Goal: Information Seeking & Learning: Learn about a topic

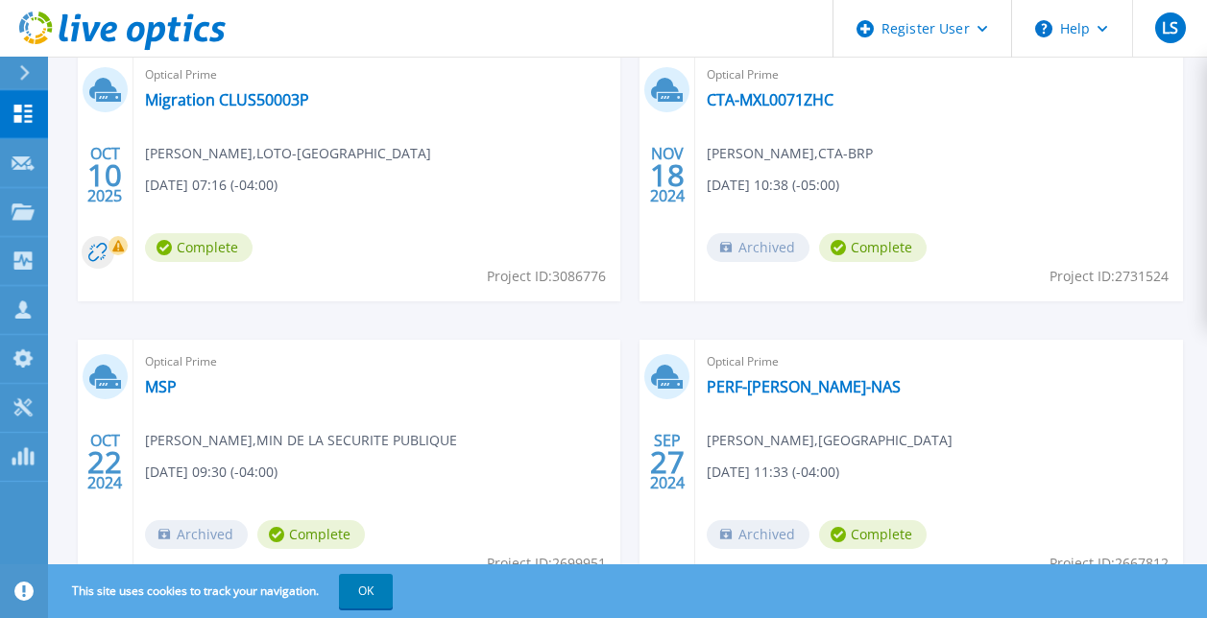
scroll to position [620, 0]
click at [276, 103] on link "Migration CLUS50003P" at bounding box center [227, 100] width 164 height 19
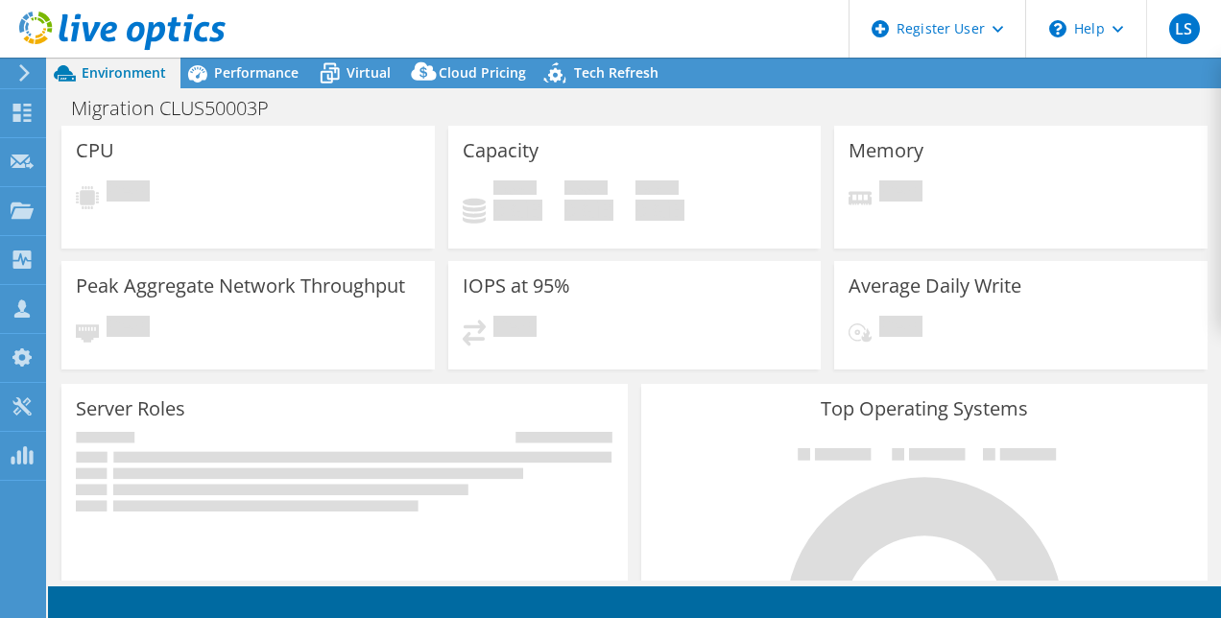
select select "USD"
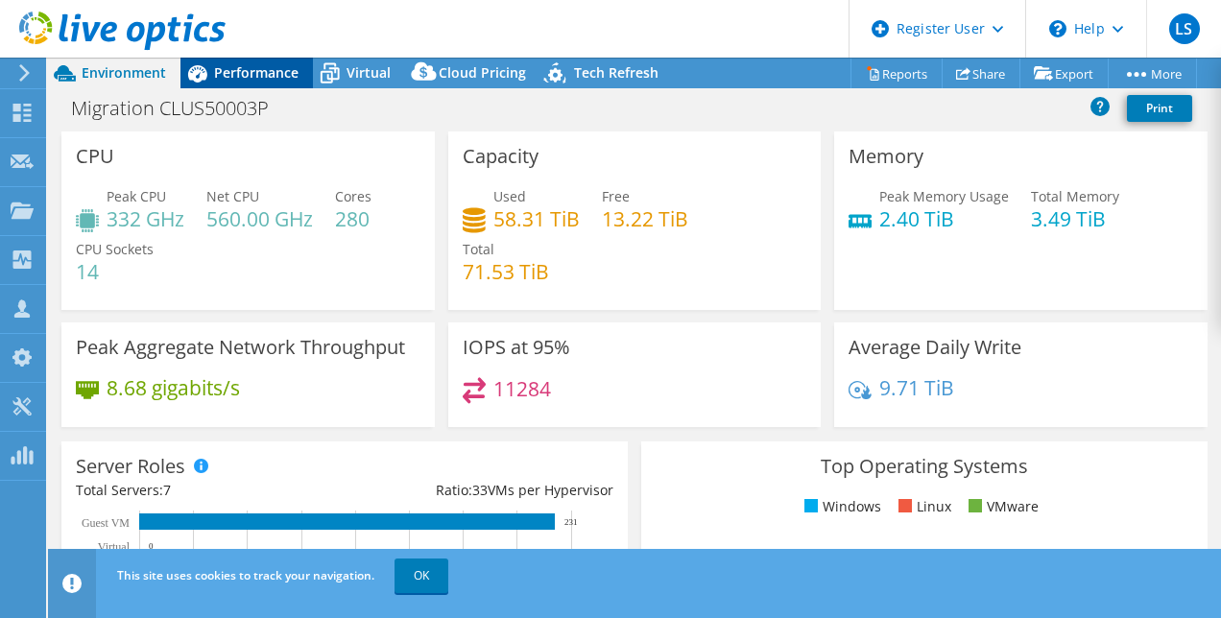
click at [282, 75] on span "Performance" at bounding box center [256, 72] width 84 height 18
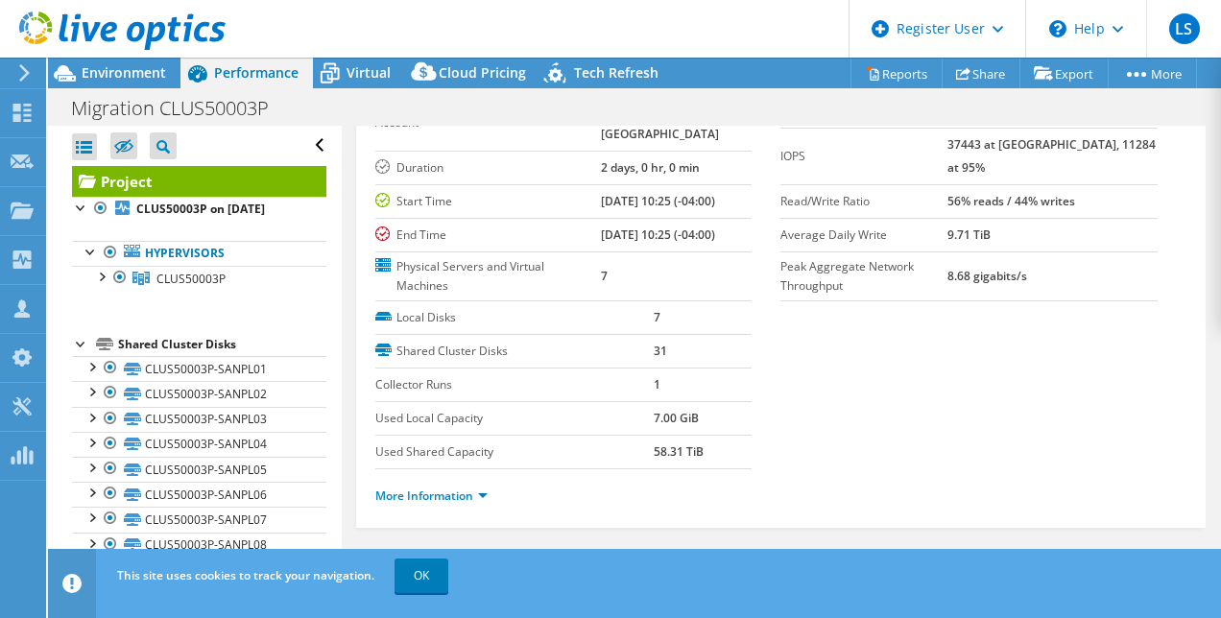
scroll to position [121, 0]
click at [20, 116] on use at bounding box center [22, 113] width 18 height 18
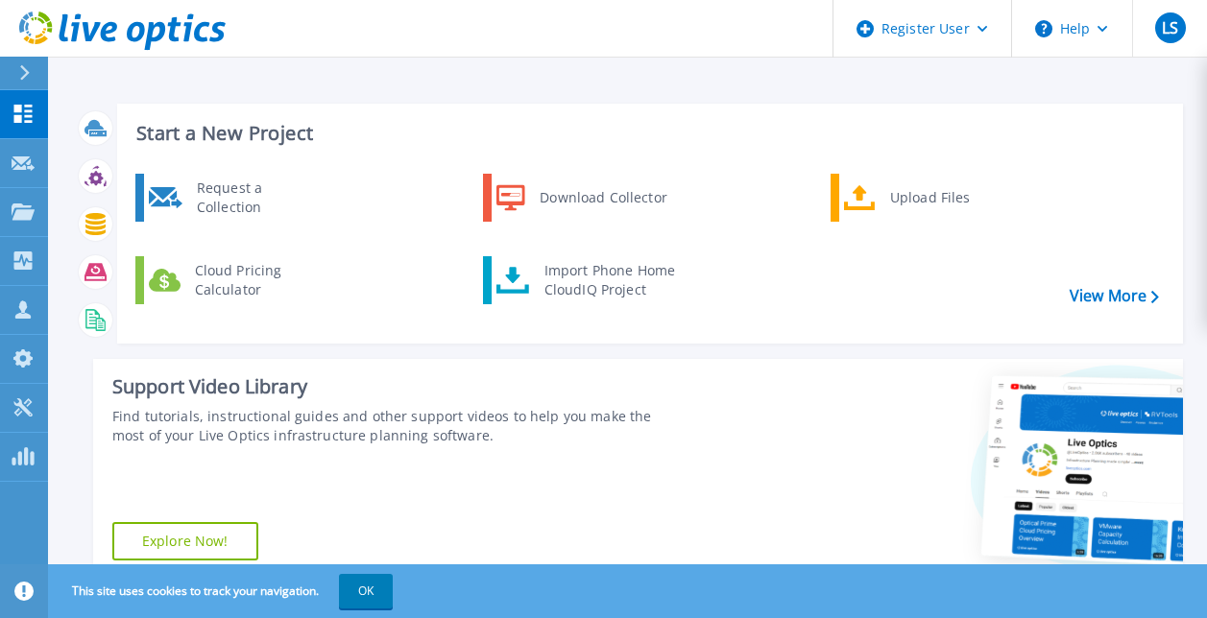
scroll to position [284, 0]
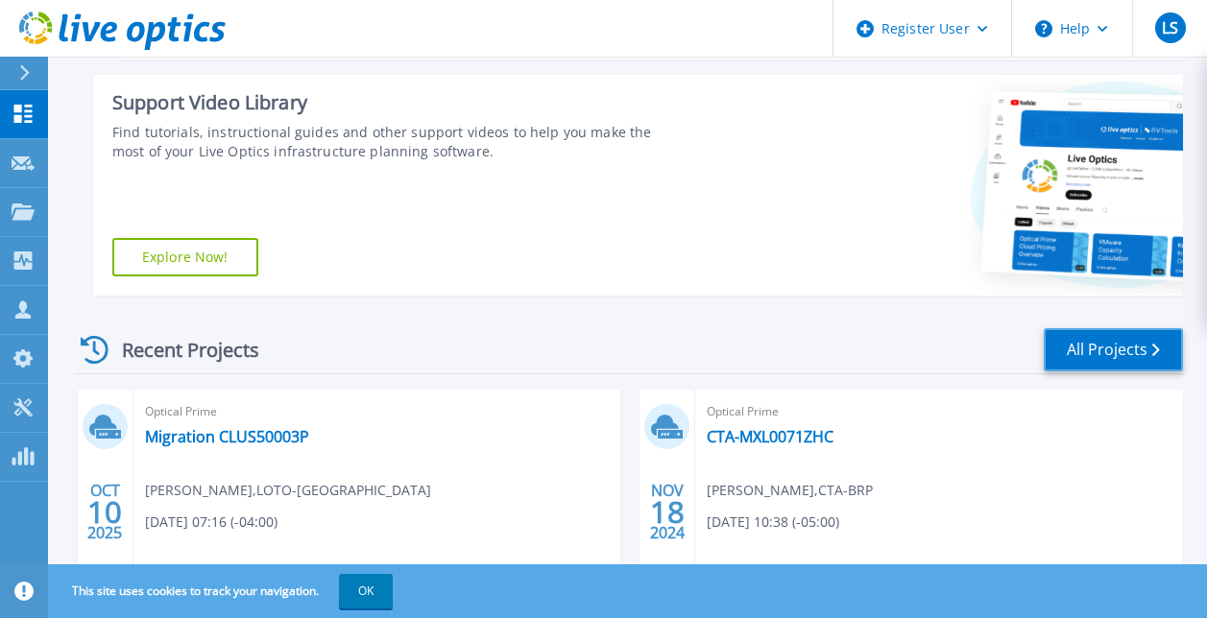
click at [1076, 340] on link "All Projects" at bounding box center [1113, 349] width 139 height 43
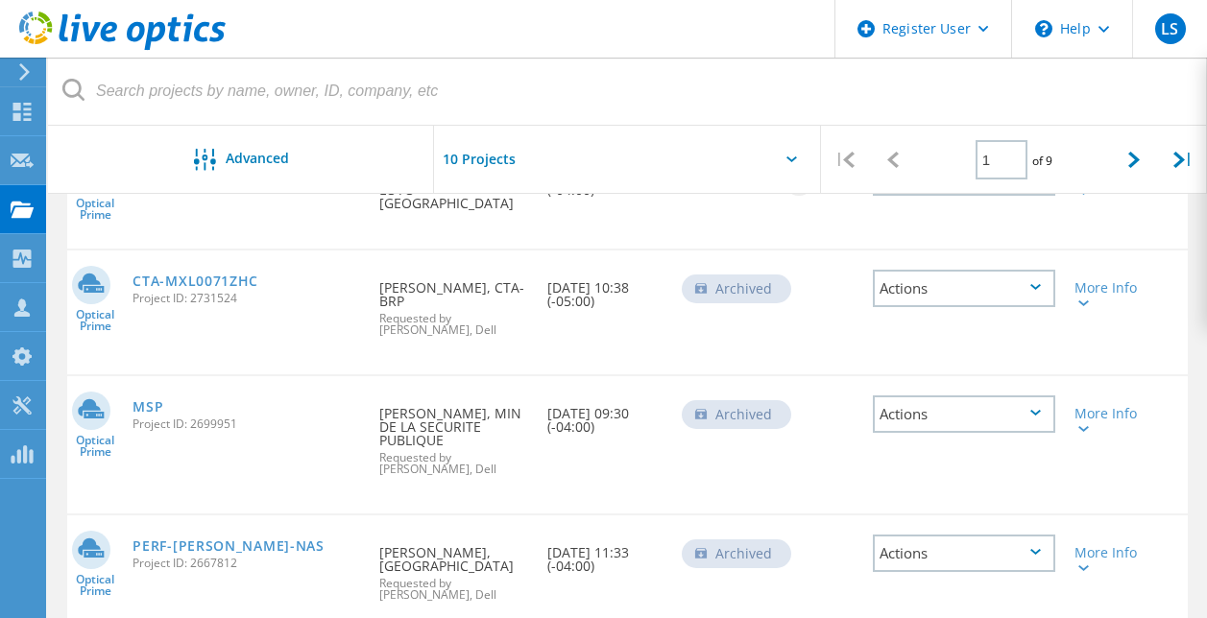
scroll to position [140, 0]
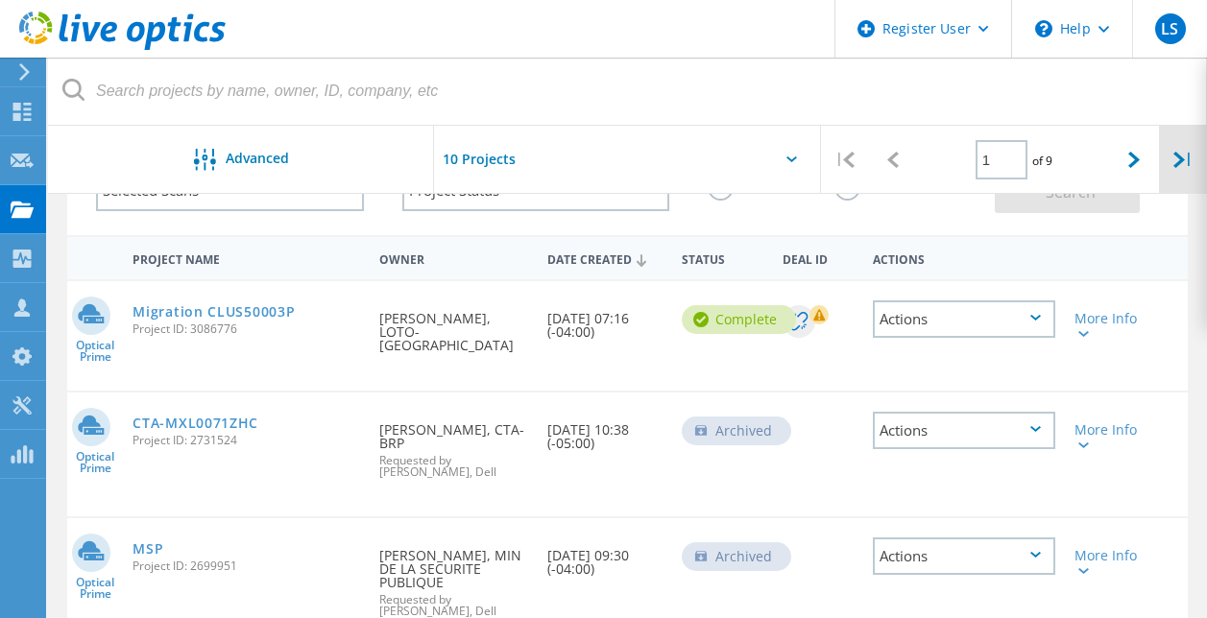
click at [1189, 169] on div "|" at bounding box center [1183, 160] width 48 height 68
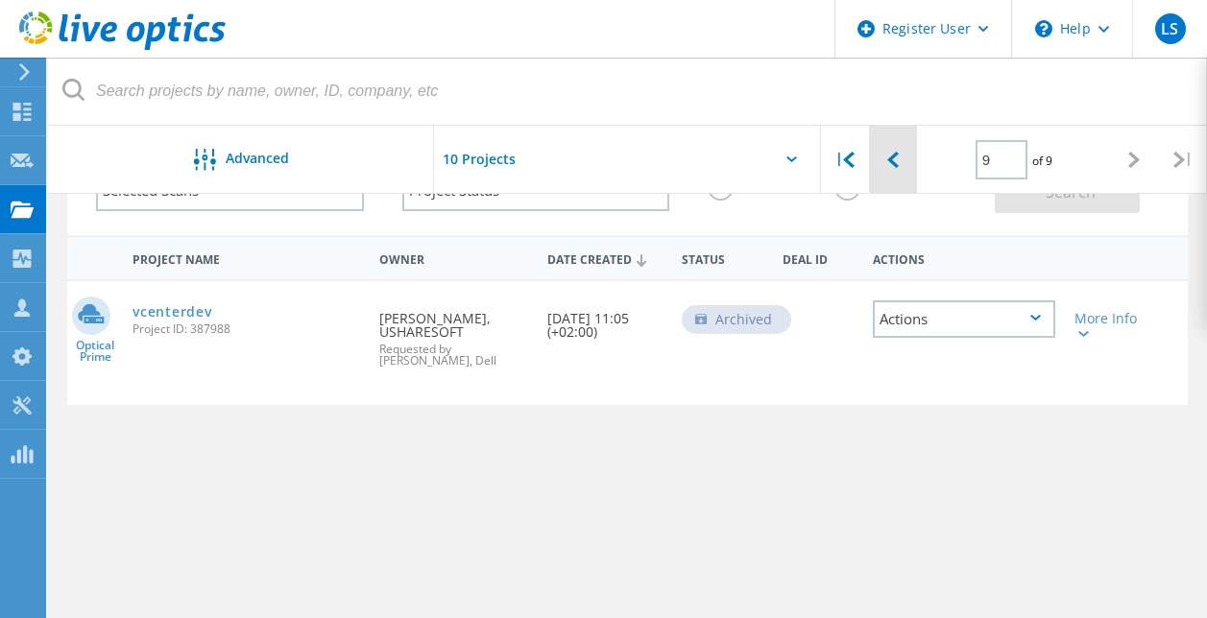
click at [881, 165] on div at bounding box center [893, 160] width 48 height 68
type input "8"
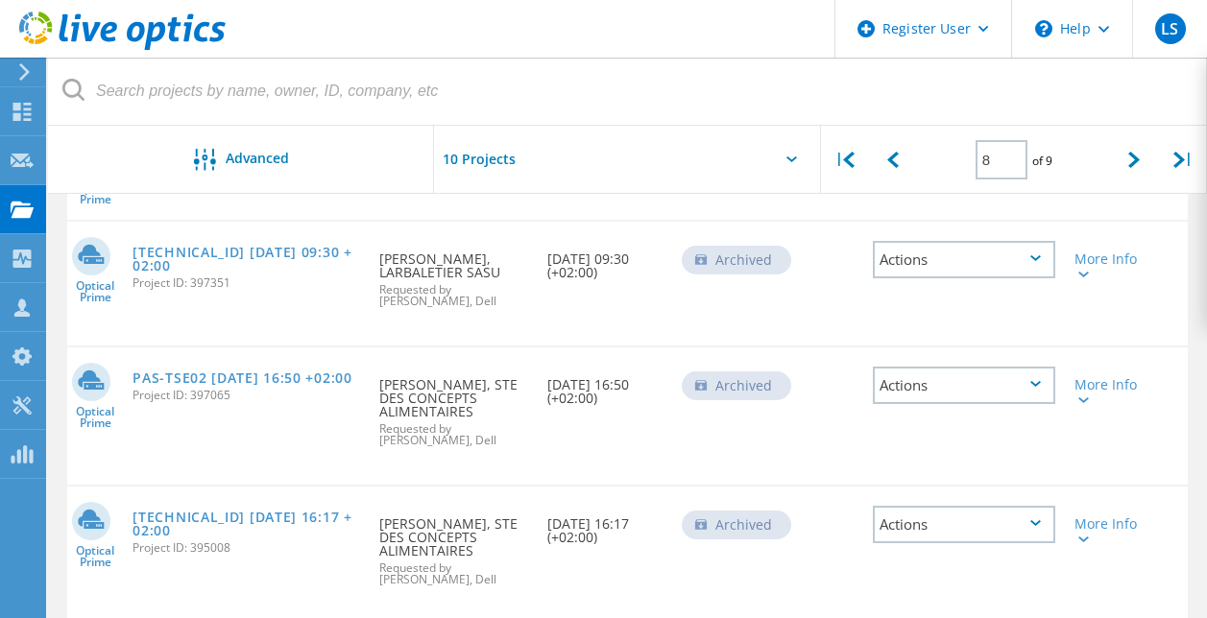
scroll to position [911, 0]
click at [283, 379] on link "PAS-TSE02 2017-09-08 16:50 +02:00" at bounding box center [241, 379] width 219 height 13
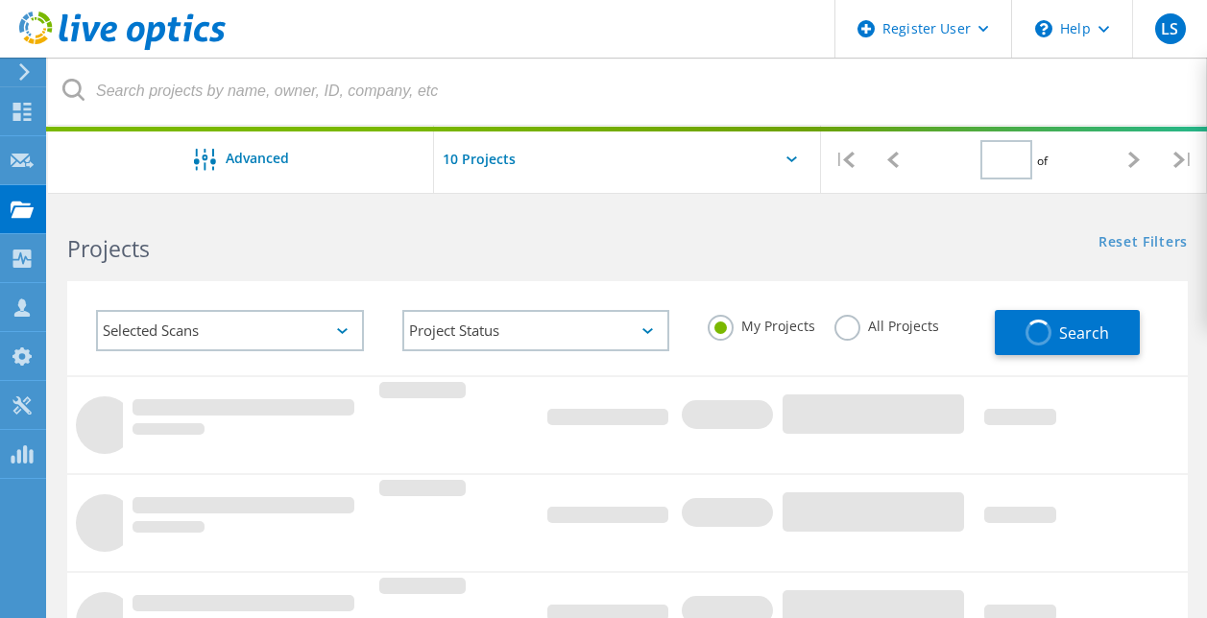
type input "8"
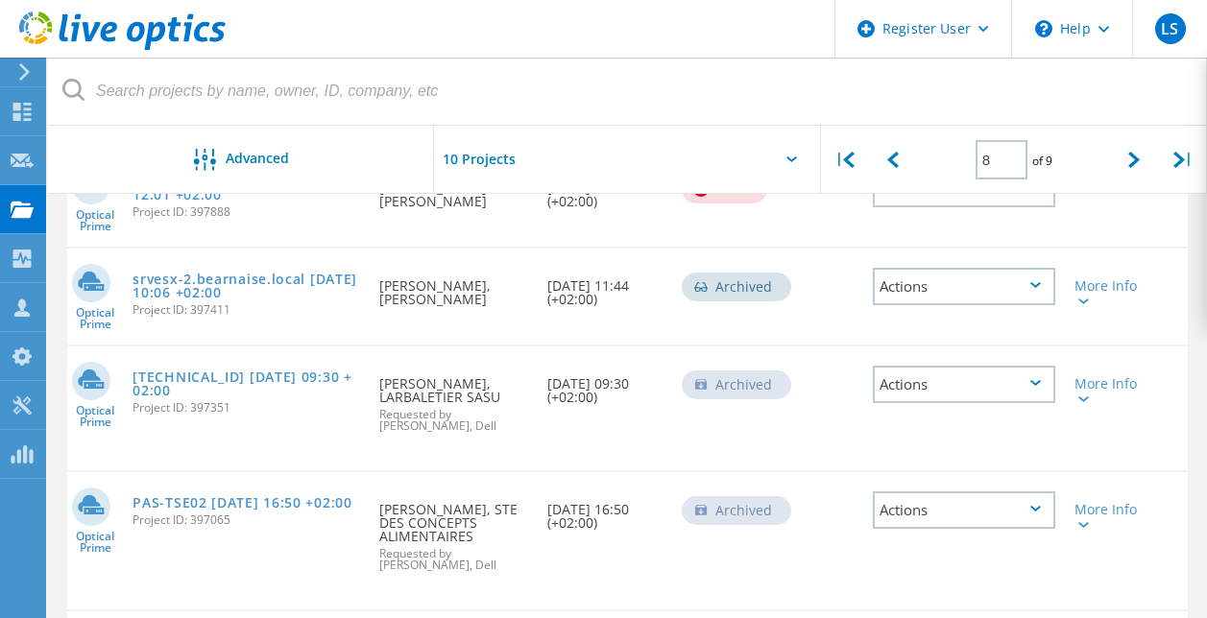
scroll to position [788, 0]
click at [226, 290] on link "srvesx-2.bearnaise.local [DATE] 10:06 +02:00" at bounding box center [246, 285] width 228 height 27
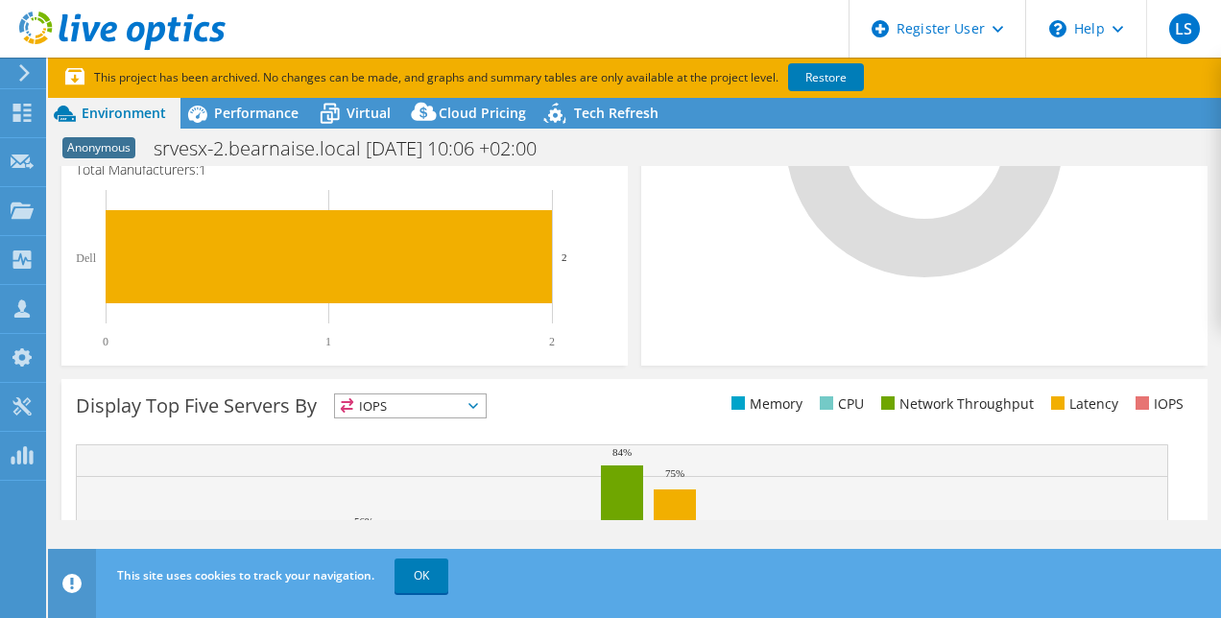
scroll to position [417, 0]
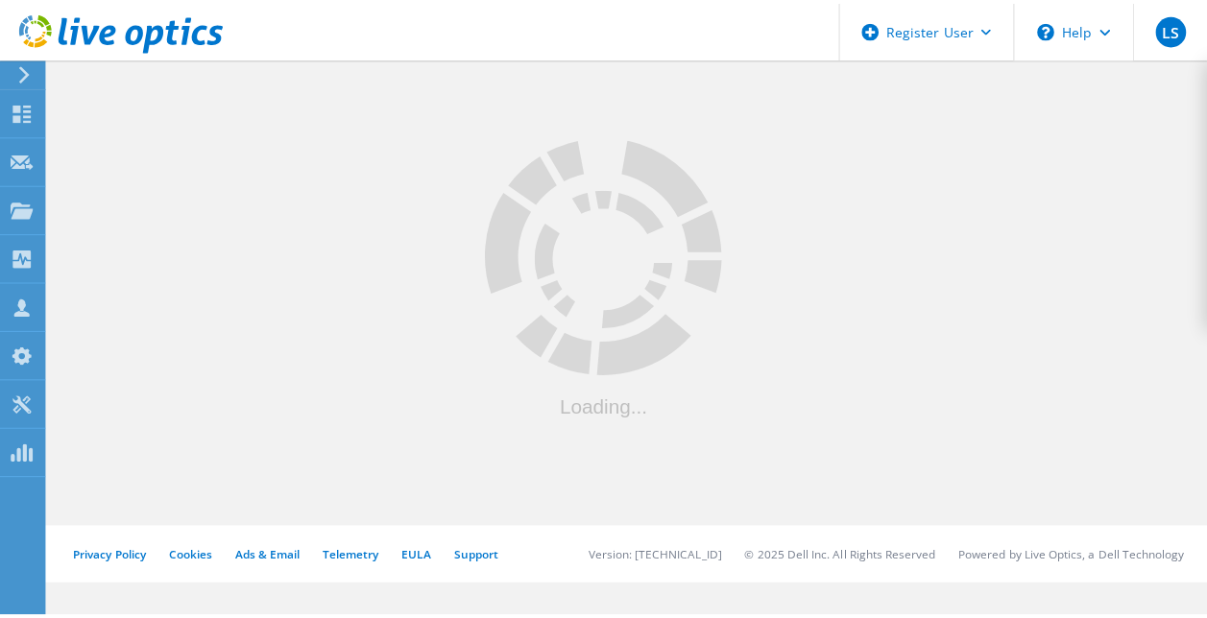
scroll to position [788, 0]
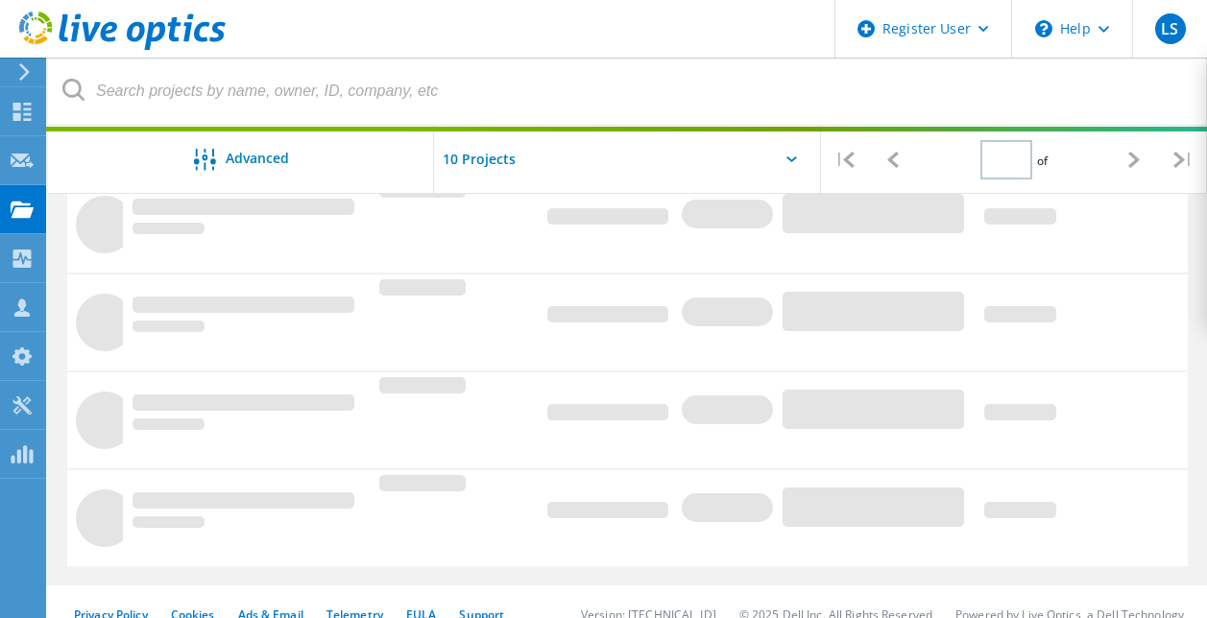
type input "8"
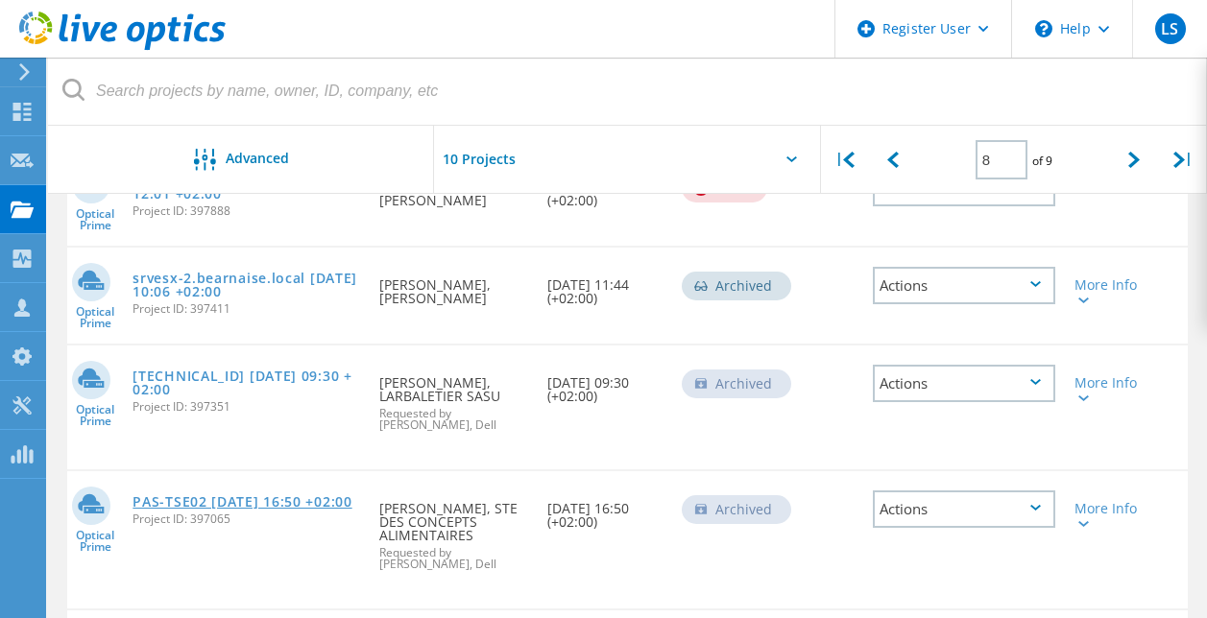
click at [210, 496] on link "PAS-TSE02 [DATE] 16:50 +02:00" at bounding box center [241, 501] width 219 height 13
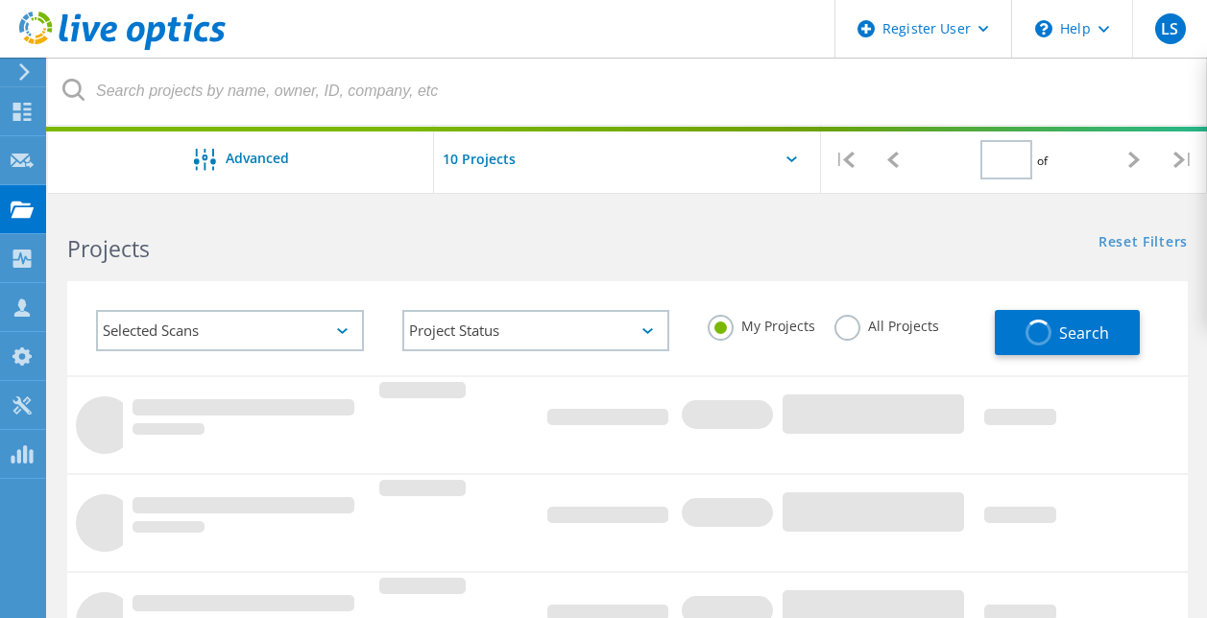
type input "8"
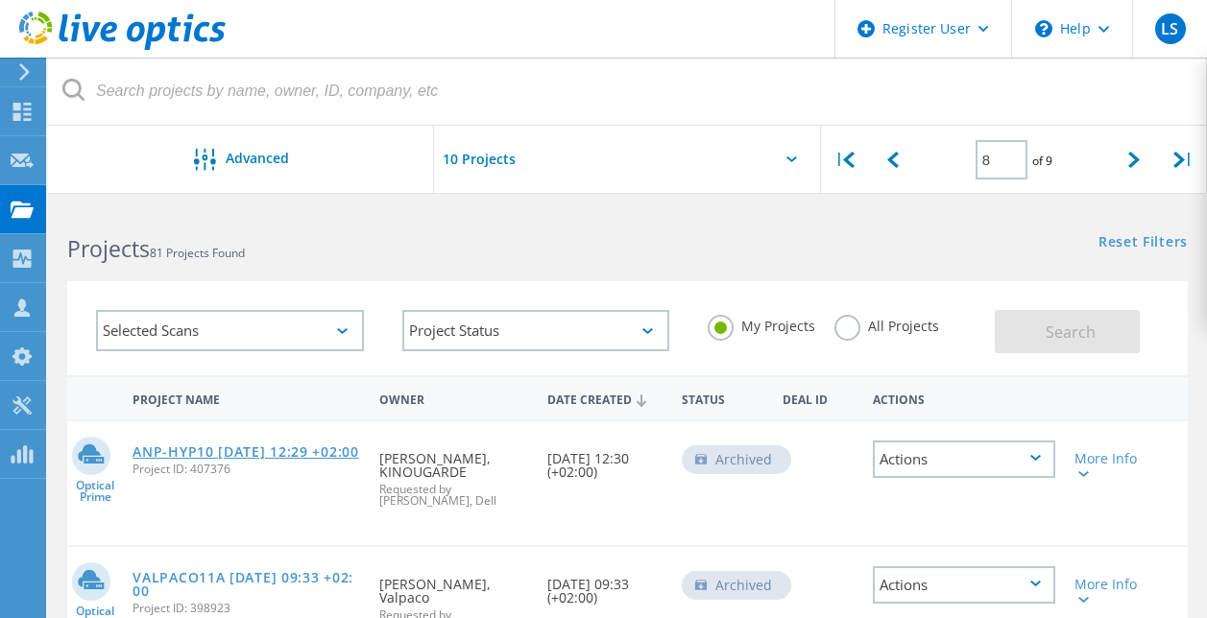
click at [229, 459] on link "ANP-HYP10 [DATE] 12:29 +02:00" at bounding box center [245, 452] width 226 height 13
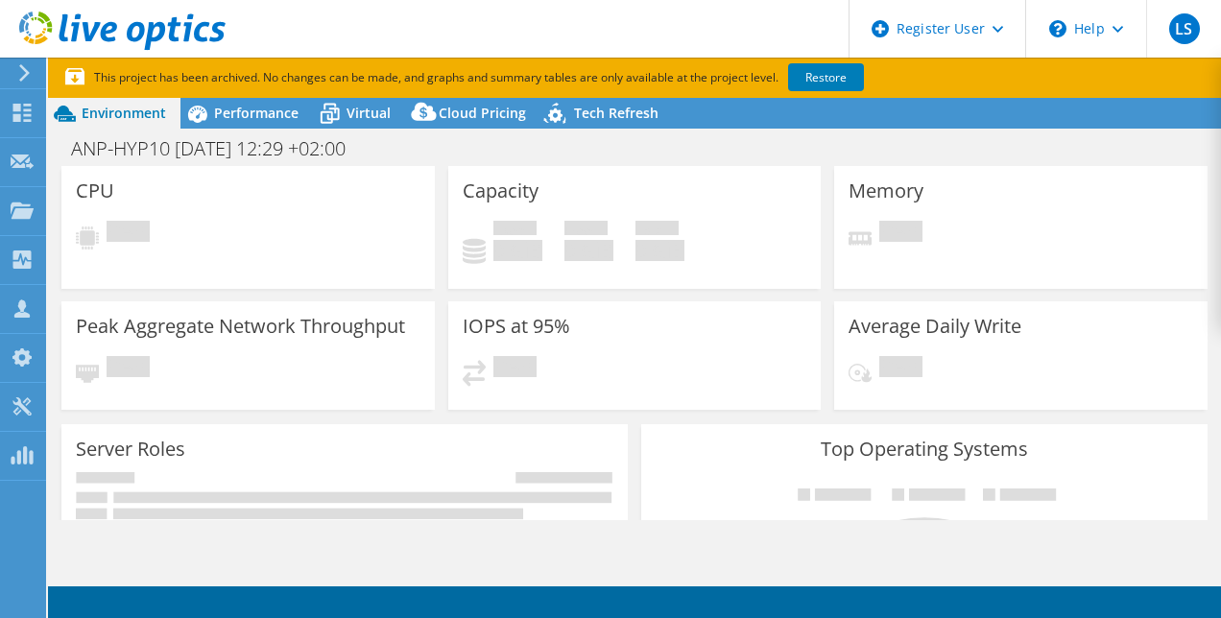
select select "USD"
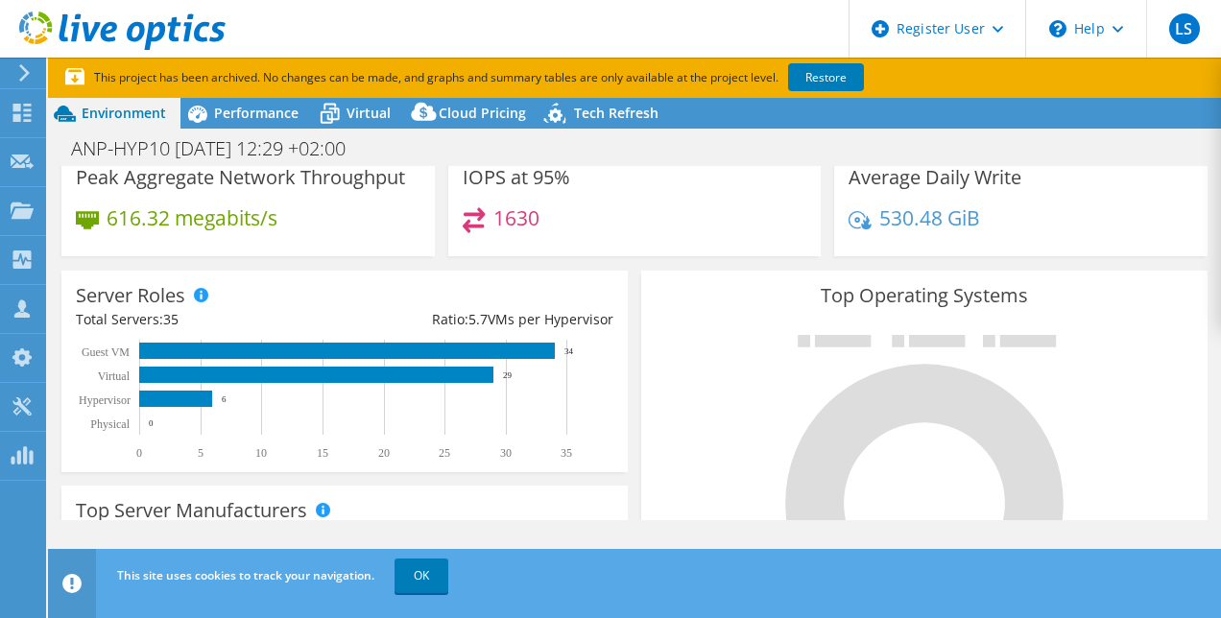
scroll to position [195, 0]
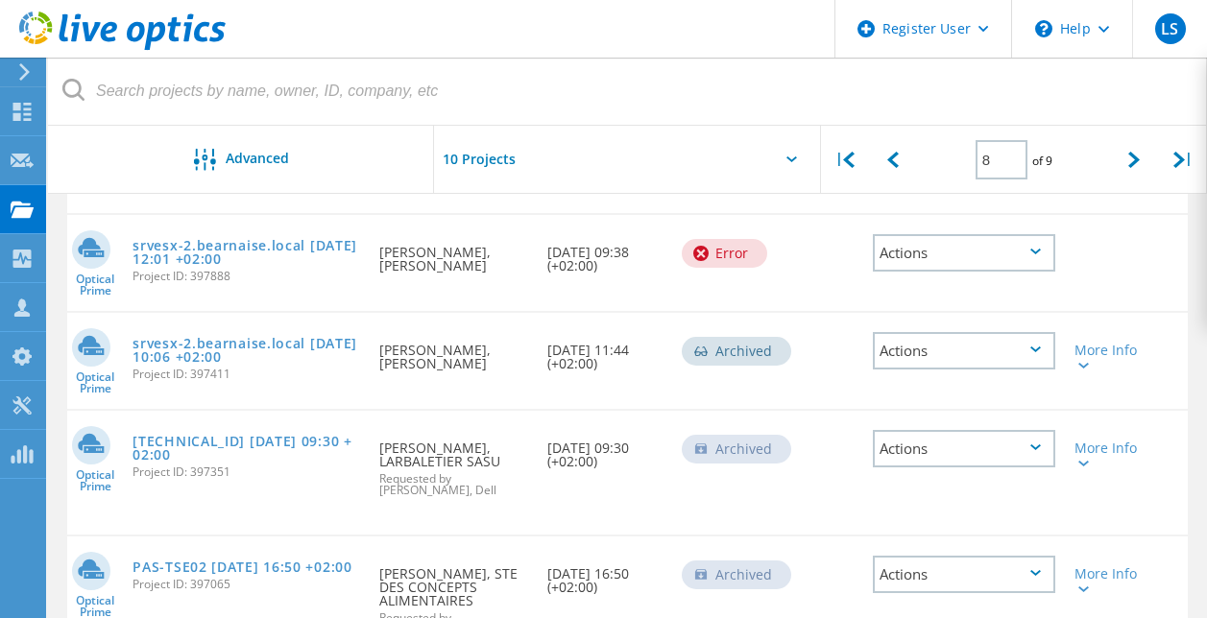
scroll to position [1135, 0]
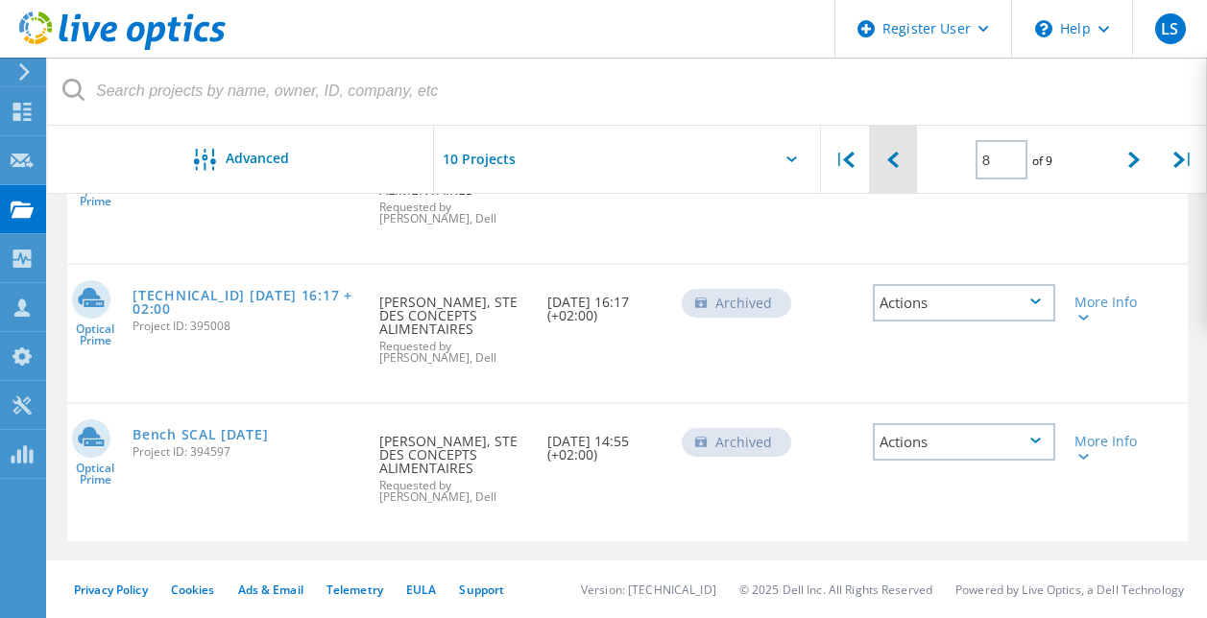
click at [884, 157] on div at bounding box center [893, 160] width 48 height 68
type input "7"
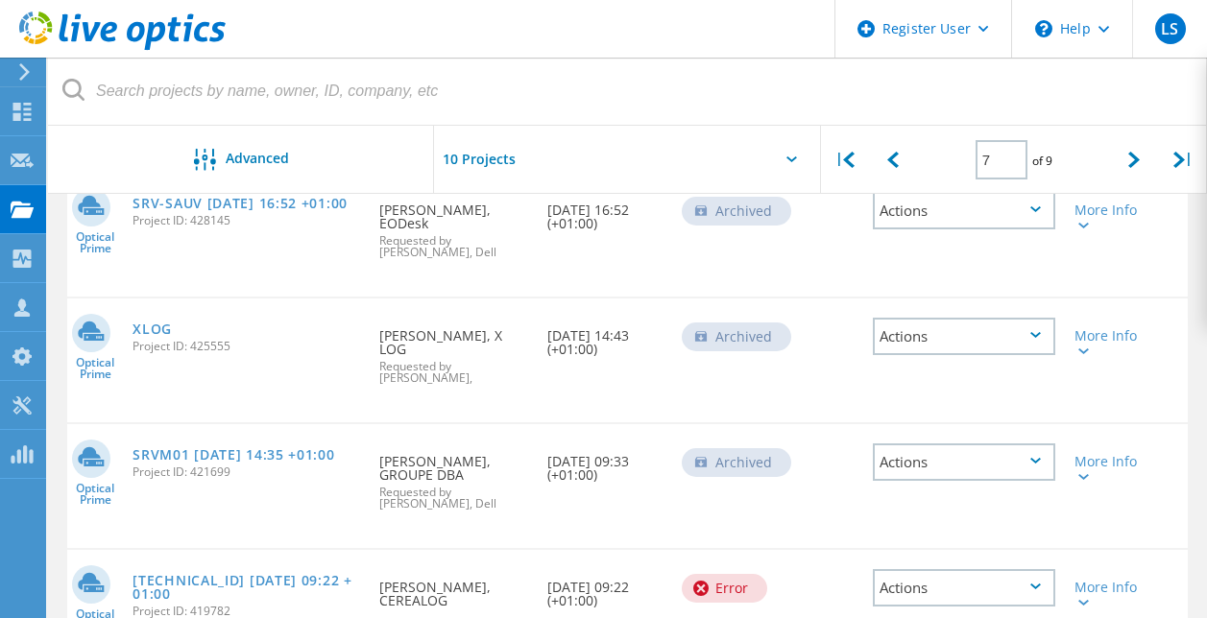
scroll to position [849, 0]
click at [157, 324] on link "XLOG" at bounding box center [151, 330] width 39 height 13
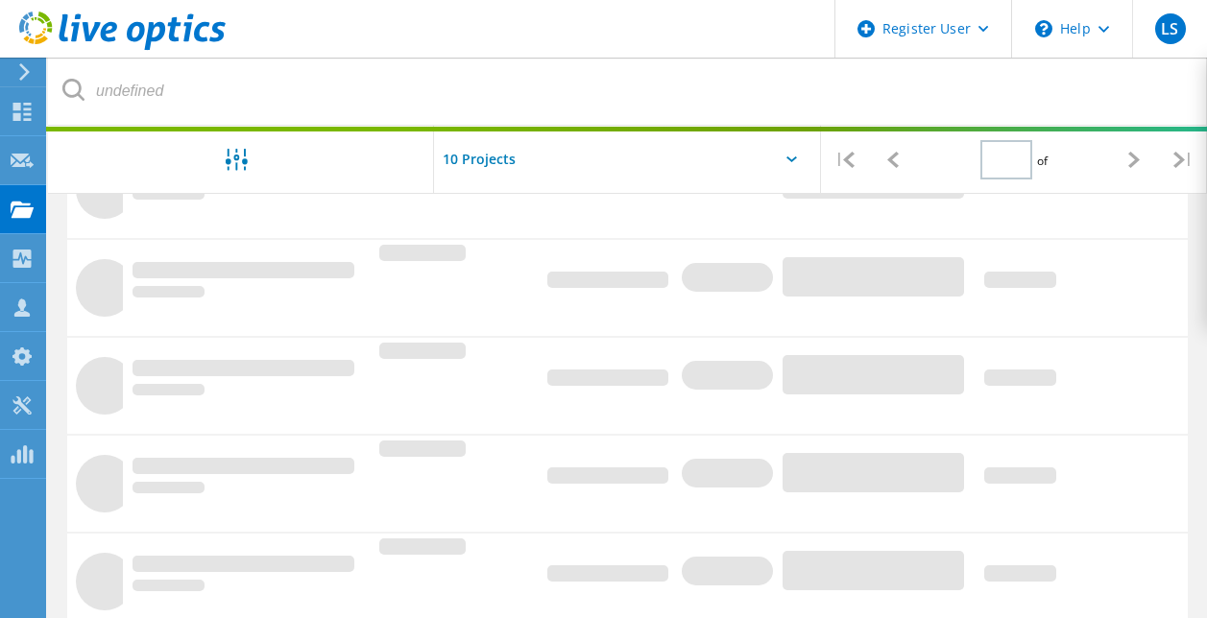
type input "7"
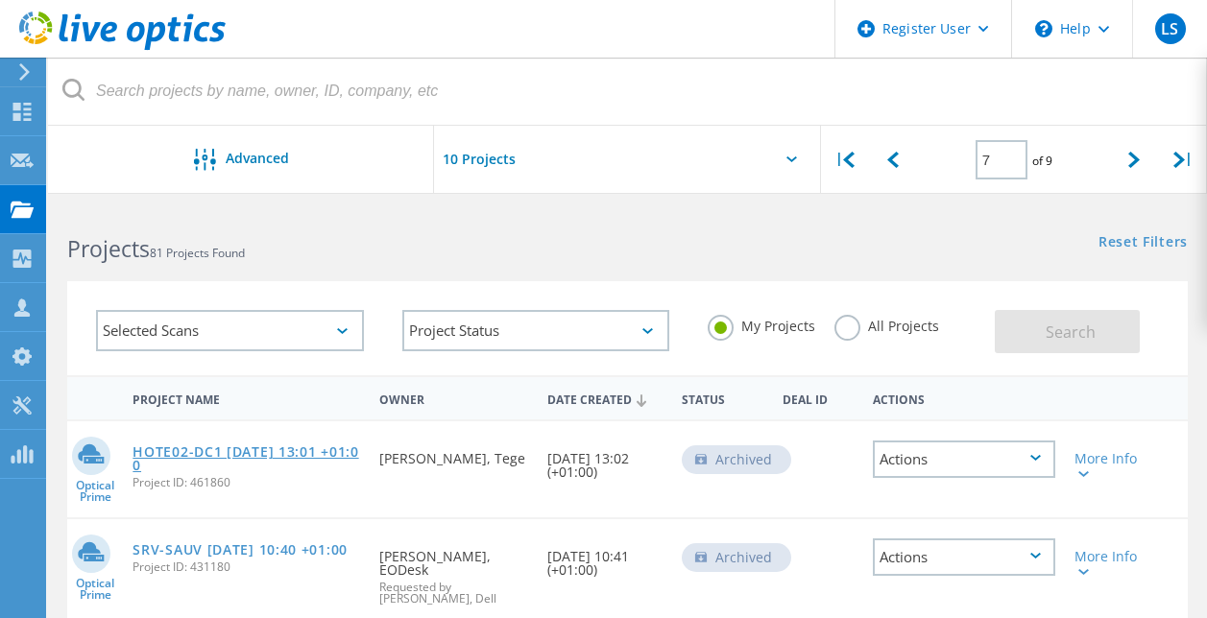
click at [296, 452] on link "HOTE02-DC1 2018-01-06 13:01 +01:00" at bounding box center [246, 459] width 228 height 27
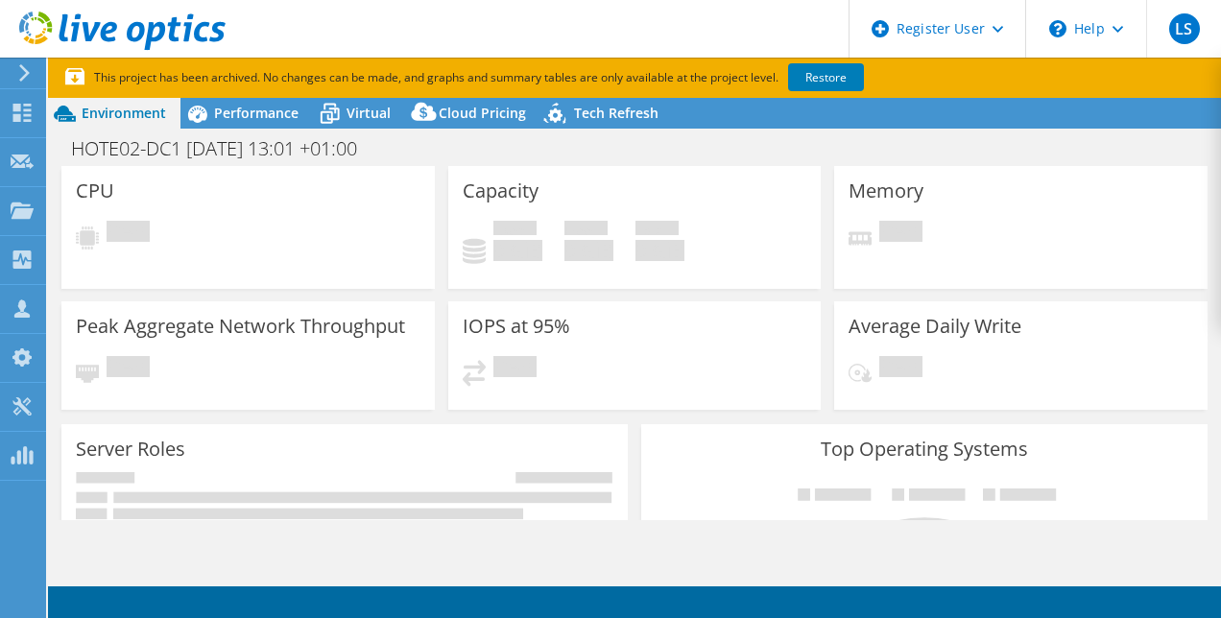
select select "USD"
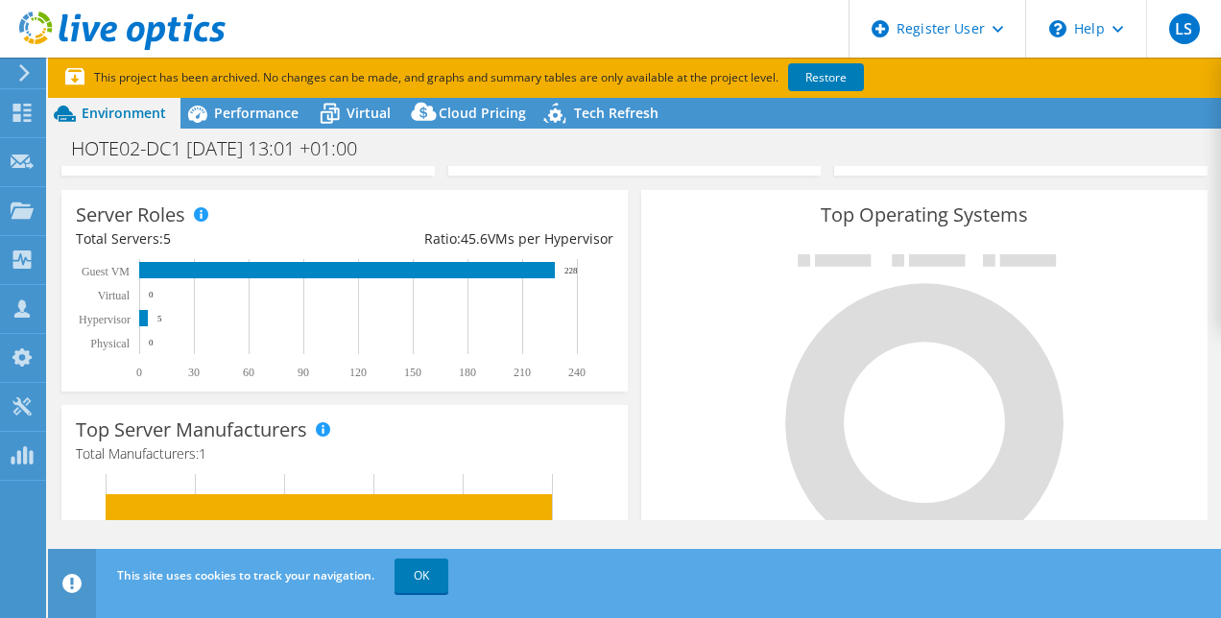
scroll to position [284, 0]
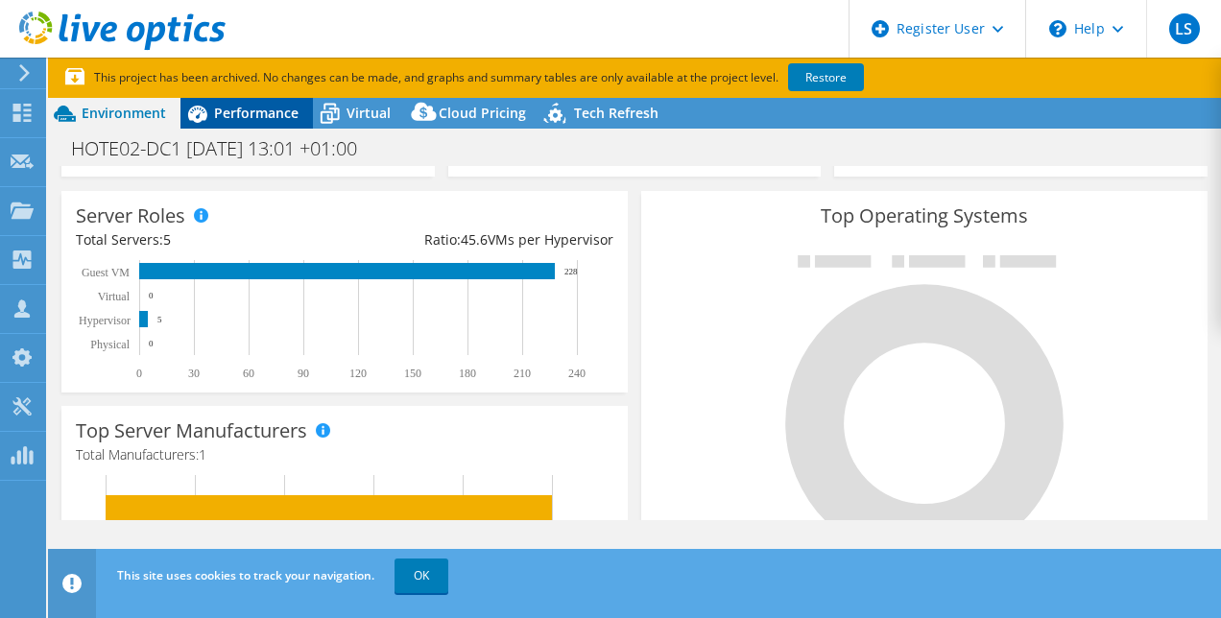
click at [240, 110] on span "Performance" at bounding box center [256, 113] width 84 height 18
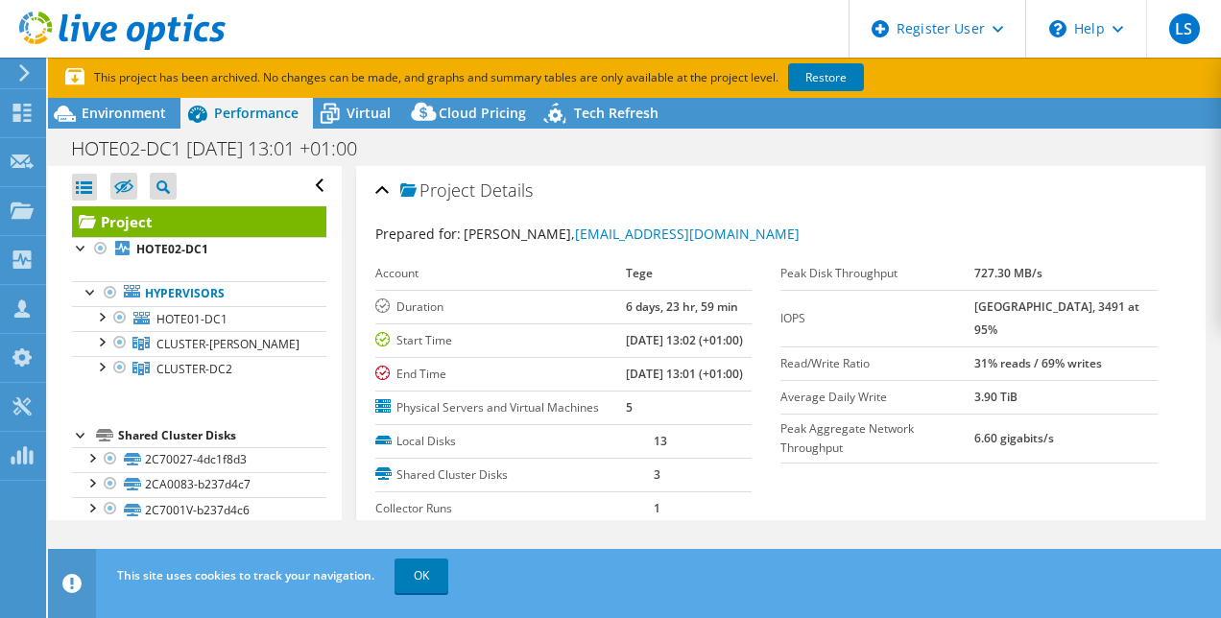
scroll to position [0, 0]
click at [808, 75] on link "Restore" at bounding box center [826, 77] width 76 height 28
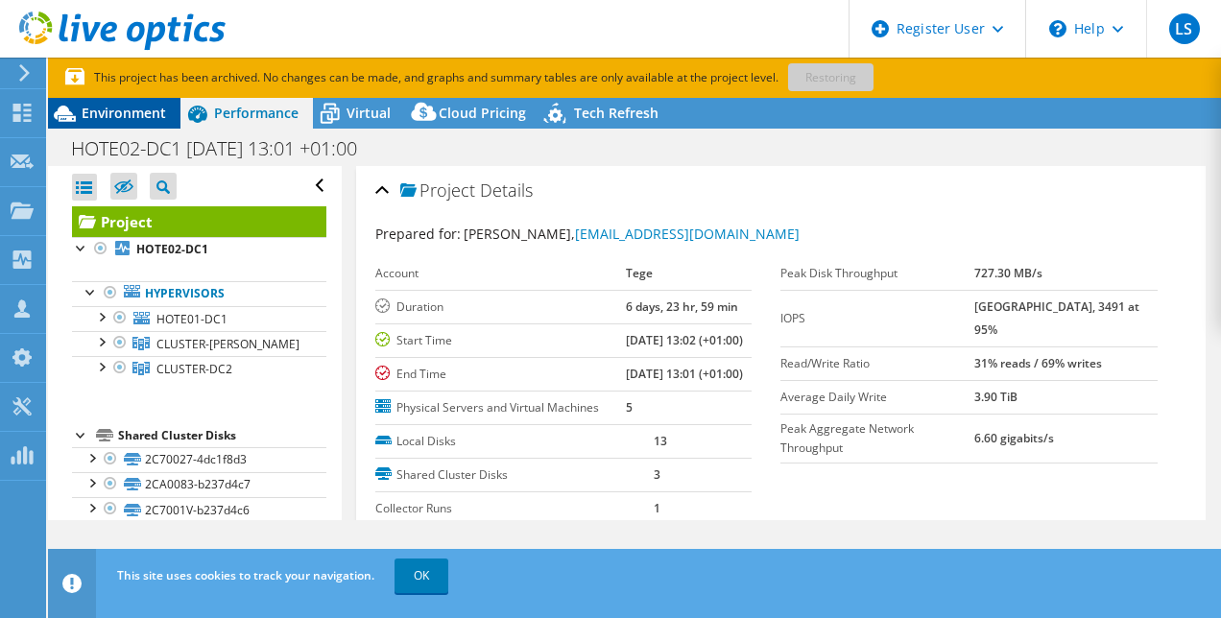
click at [114, 104] on div "Environment" at bounding box center [114, 113] width 132 height 31
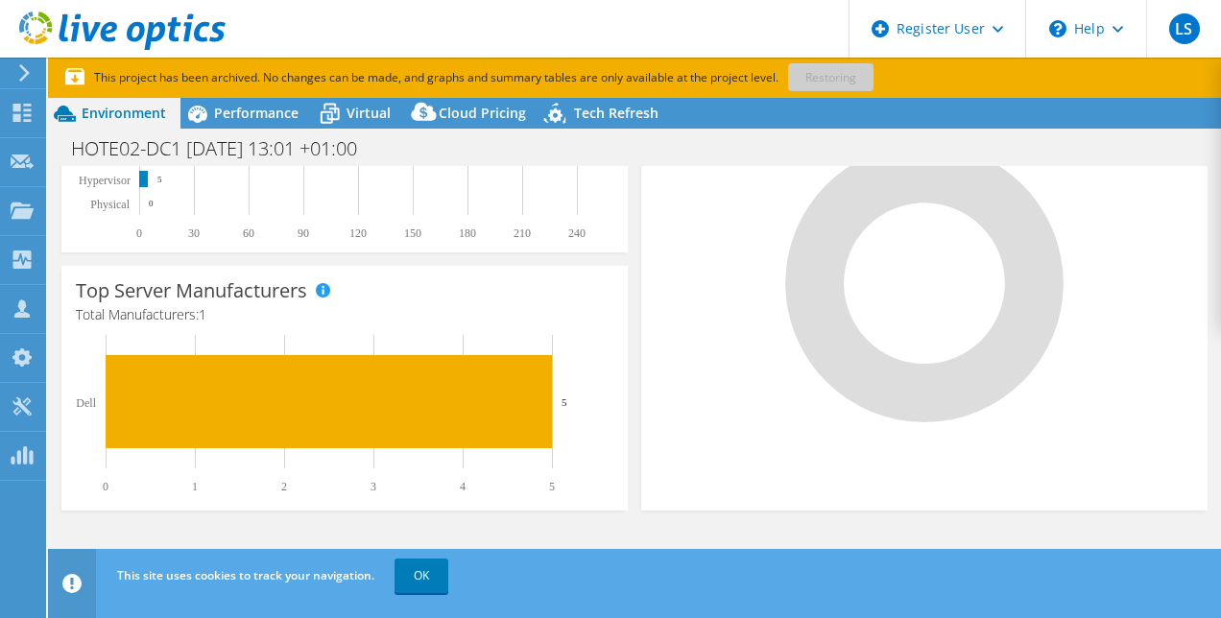
scroll to position [422, 0]
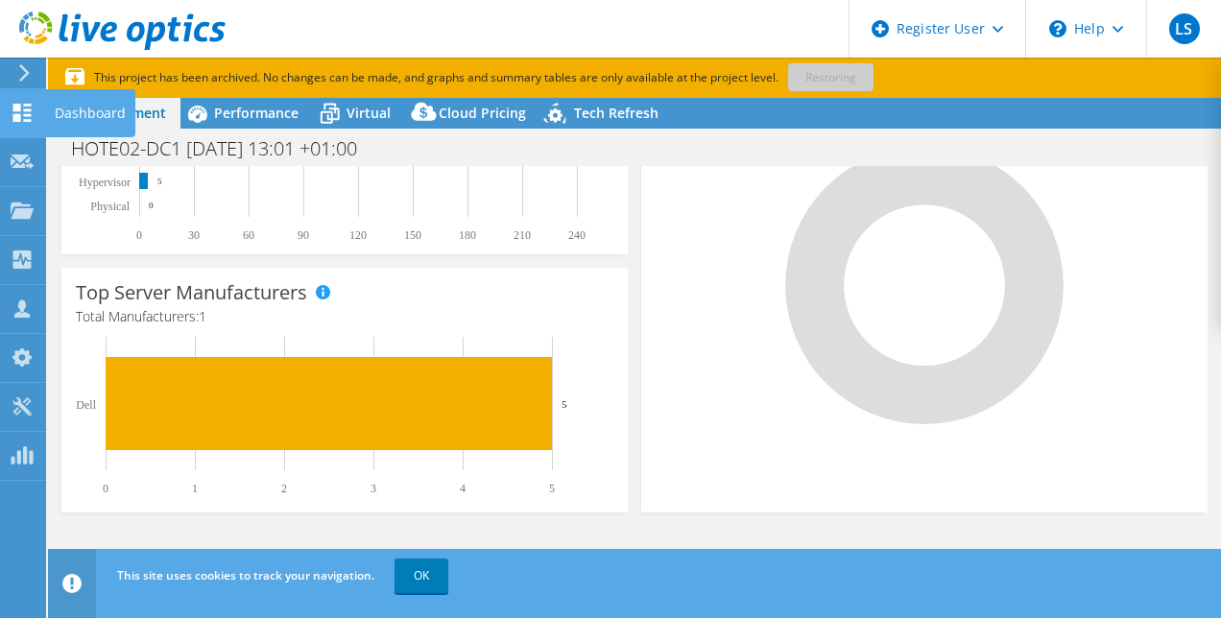
click at [64, 113] on div "Dashboard" at bounding box center [90, 113] width 90 height 48
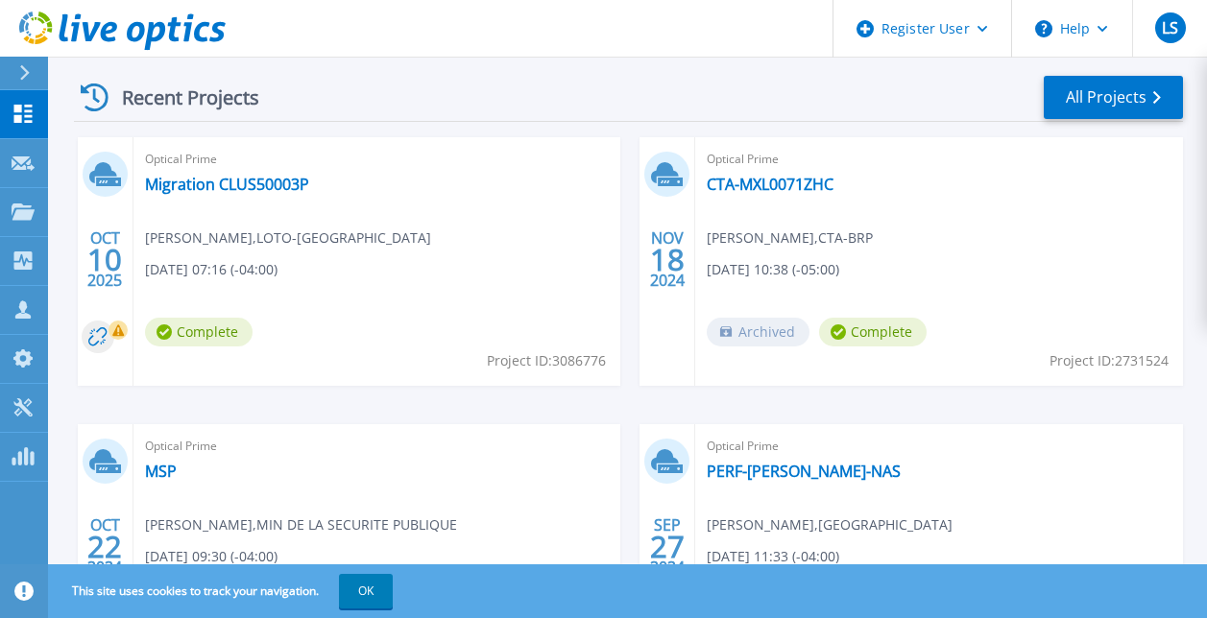
scroll to position [538, 0]
click at [782, 186] on link "CTA-MXL0071ZHC" at bounding box center [770, 183] width 127 height 19
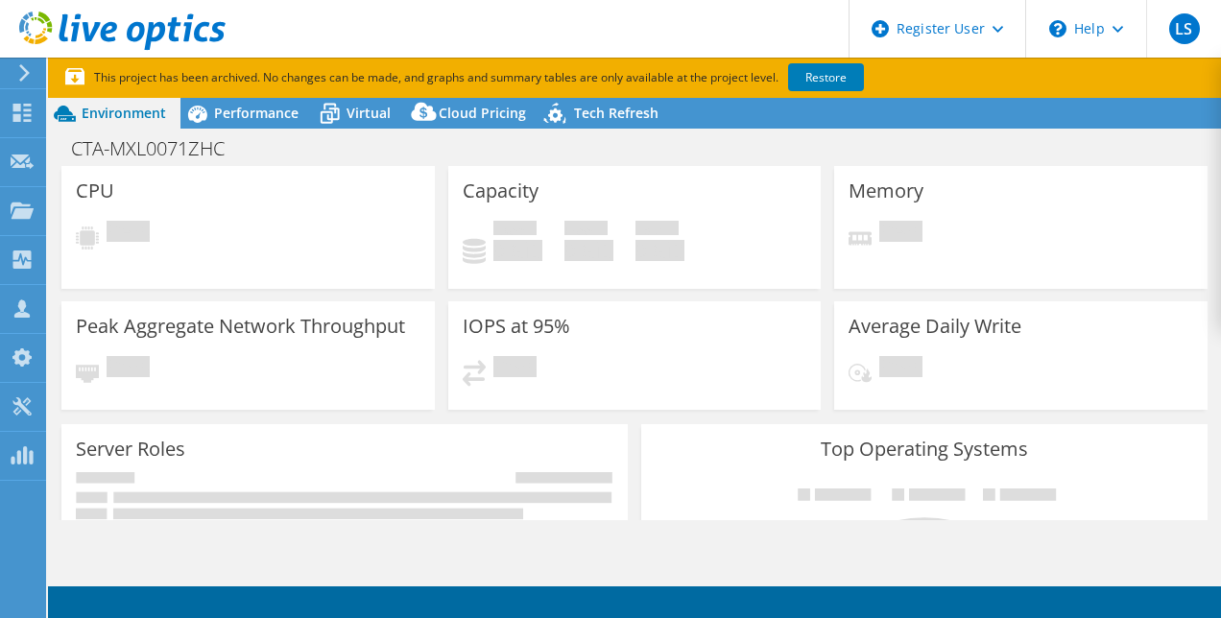
select select "USD"
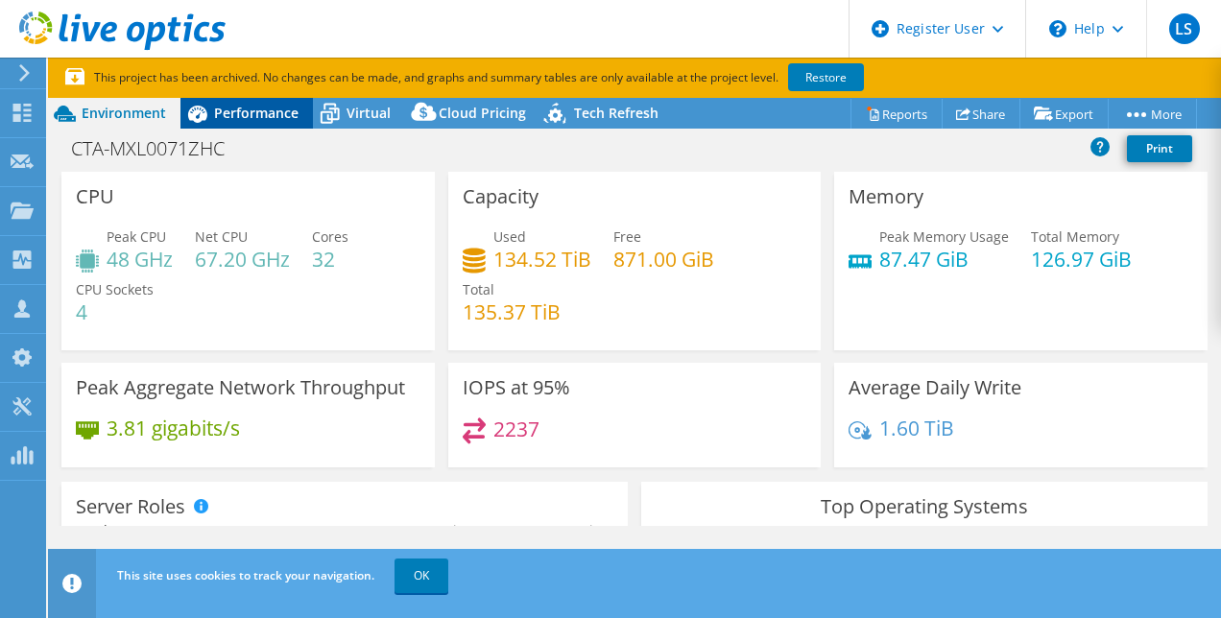
click at [295, 112] on span "Performance" at bounding box center [256, 113] width 84 height 18
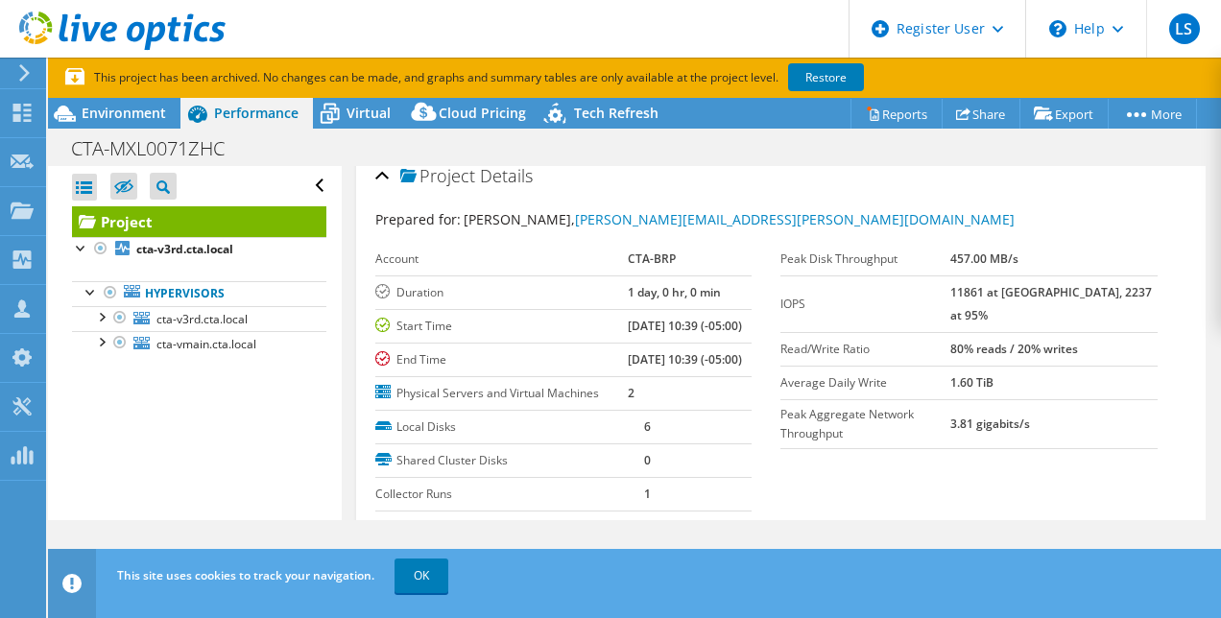
scroll to position [13, 0]
click at [136, 98] on div "Environment" at bounding box center [114, 113] width 132 height 31
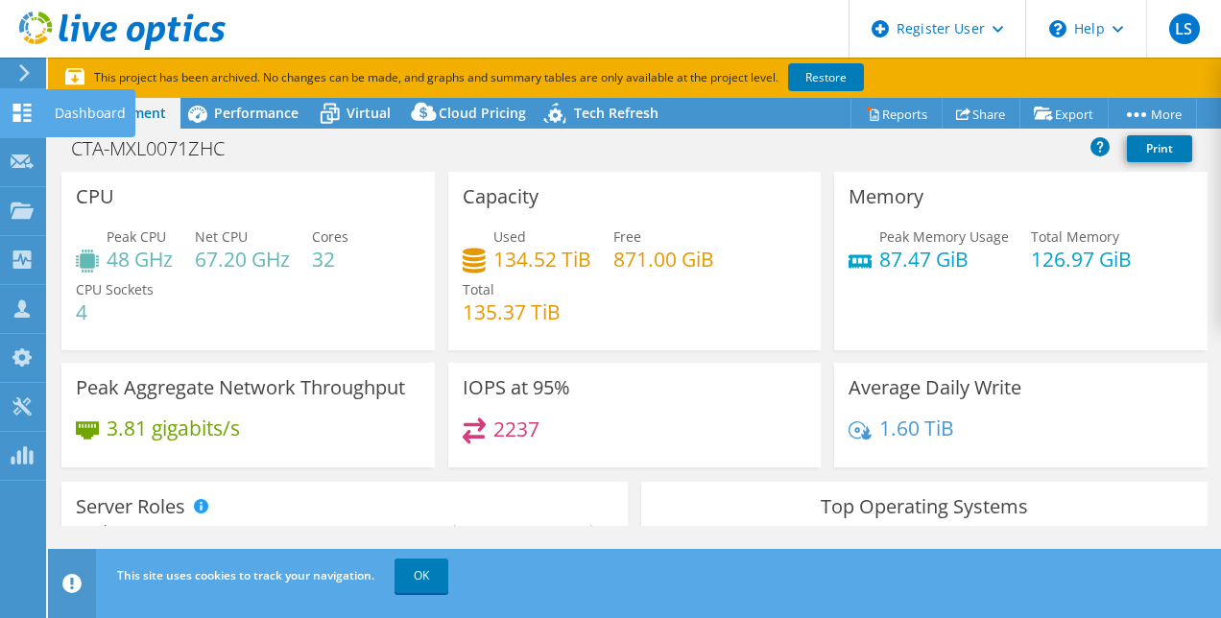
click at [60, 103] on div "Dashboard" at bounding box center [90, 113] width 90 height 48
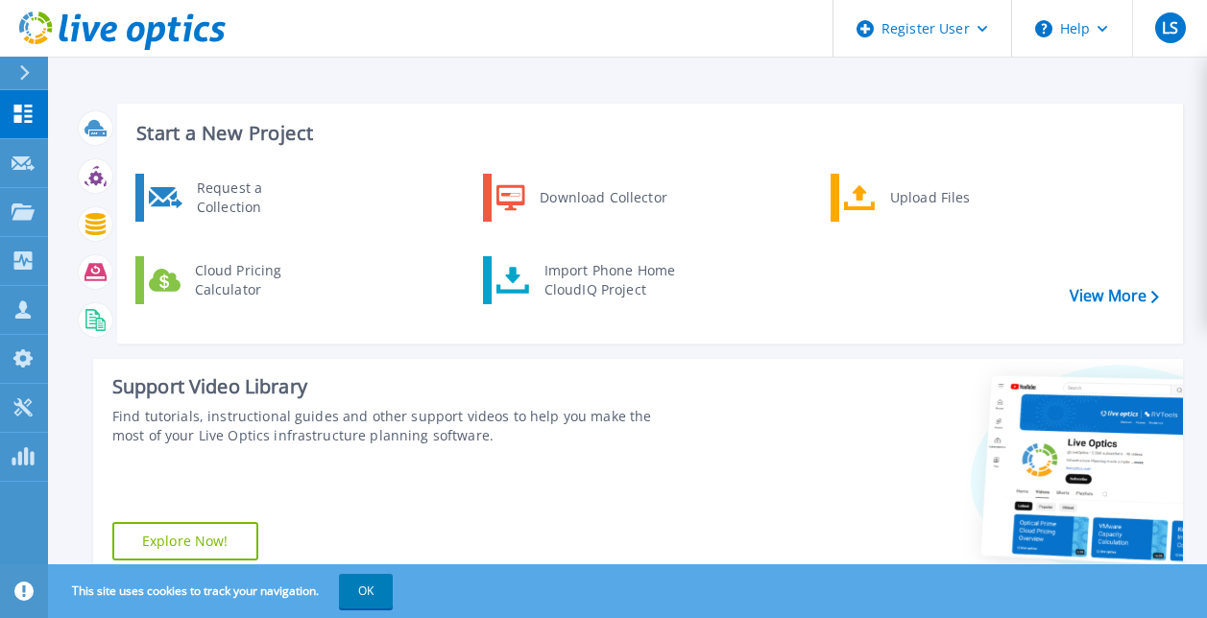
scroll to position [345, 0]
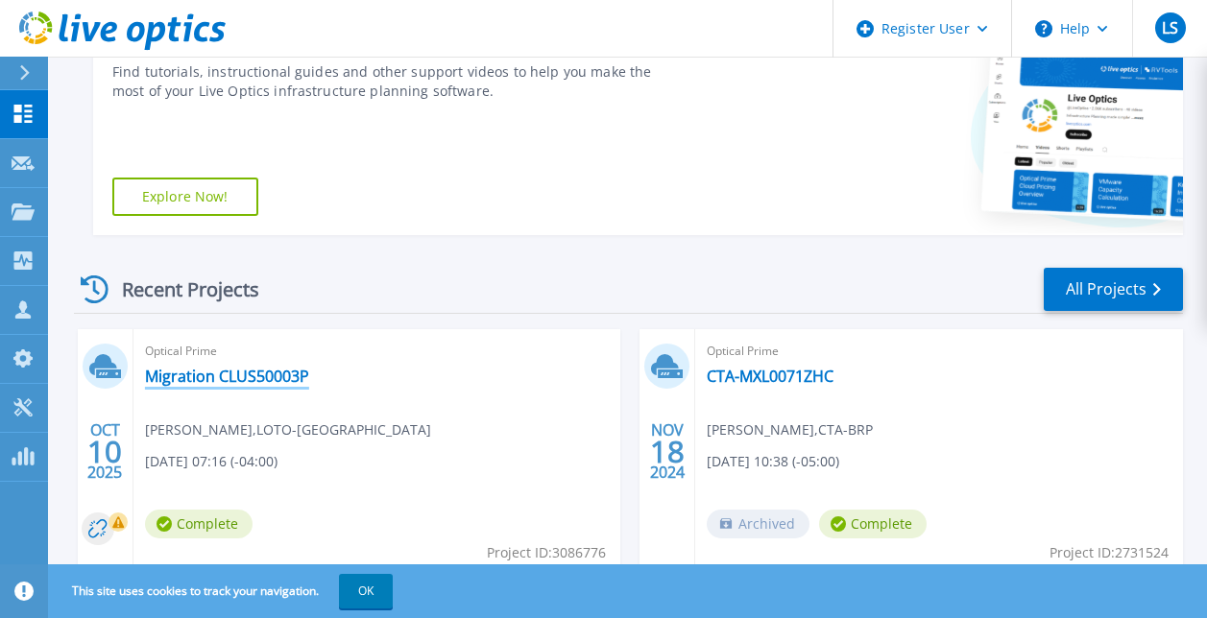
click at [198, 379] on link "Migration CLUS50003P" at bounding box center [227, 376] width 164 height 19
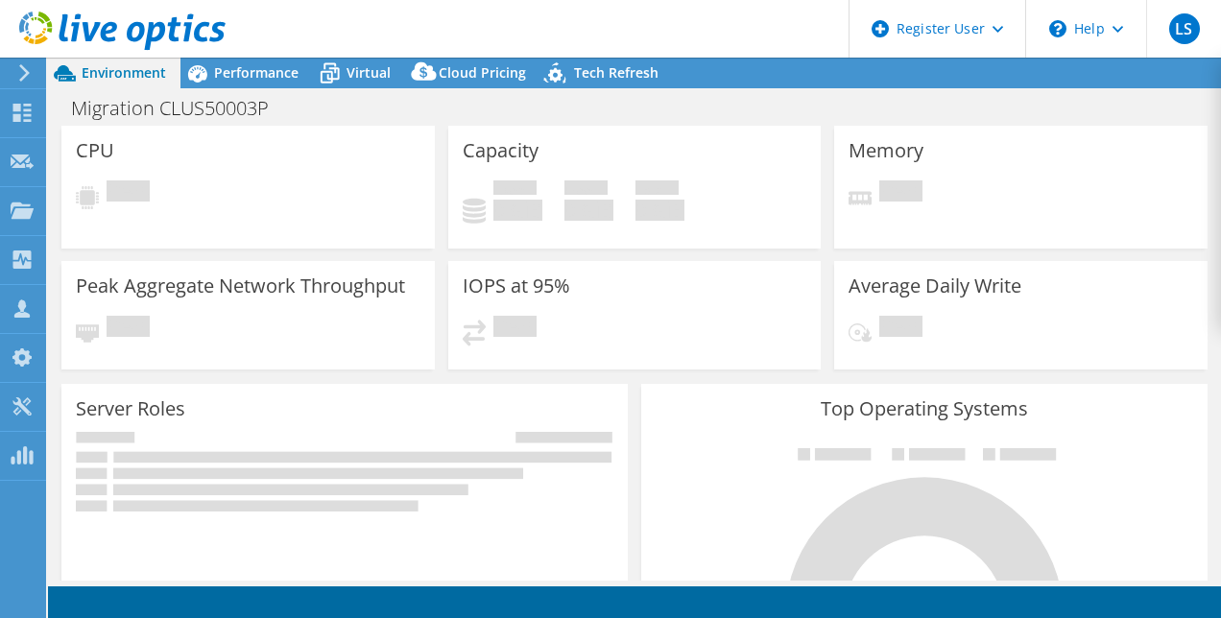
select select "USD"
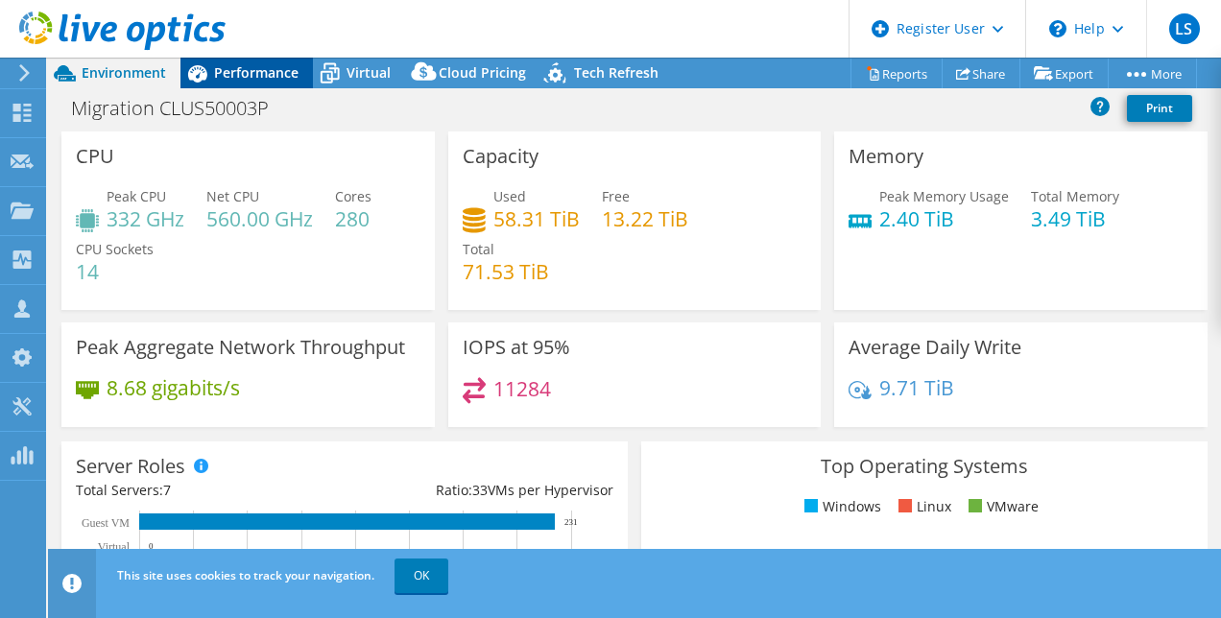
click at [247, 75] on span "Performance" at bounding box center [256, 72] width 84 height 18
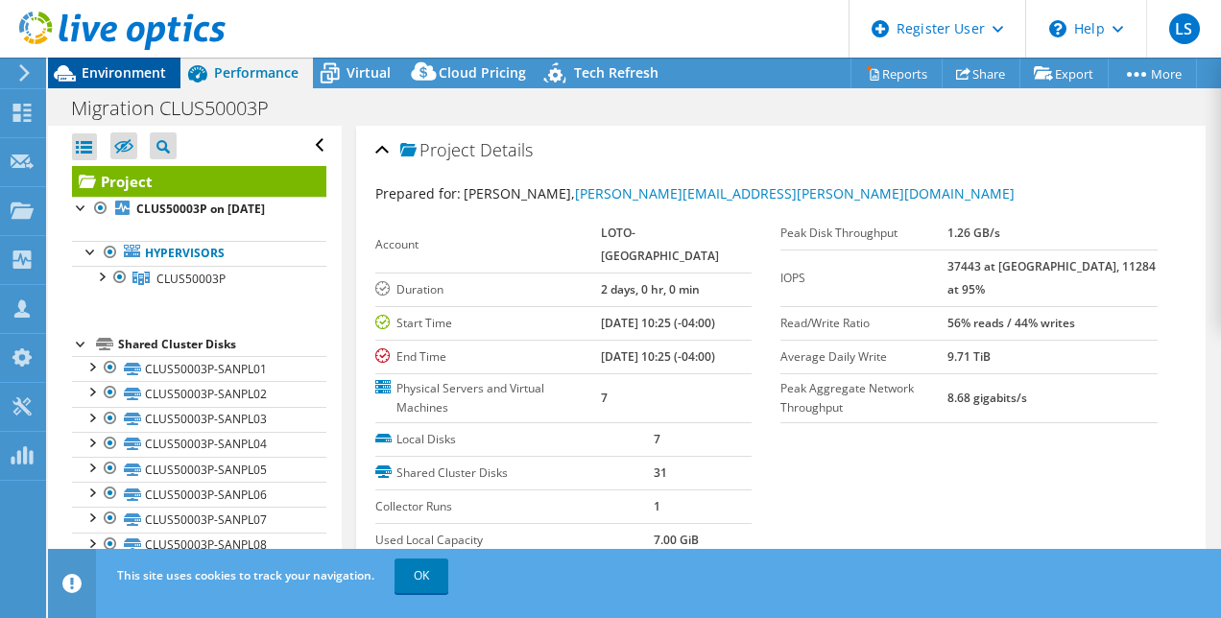
click at [122, 80] on span "Environment" at bounding box center [124, 72] width 84 height 18
